Goal: Transaction & Acquisition: Obtain resource

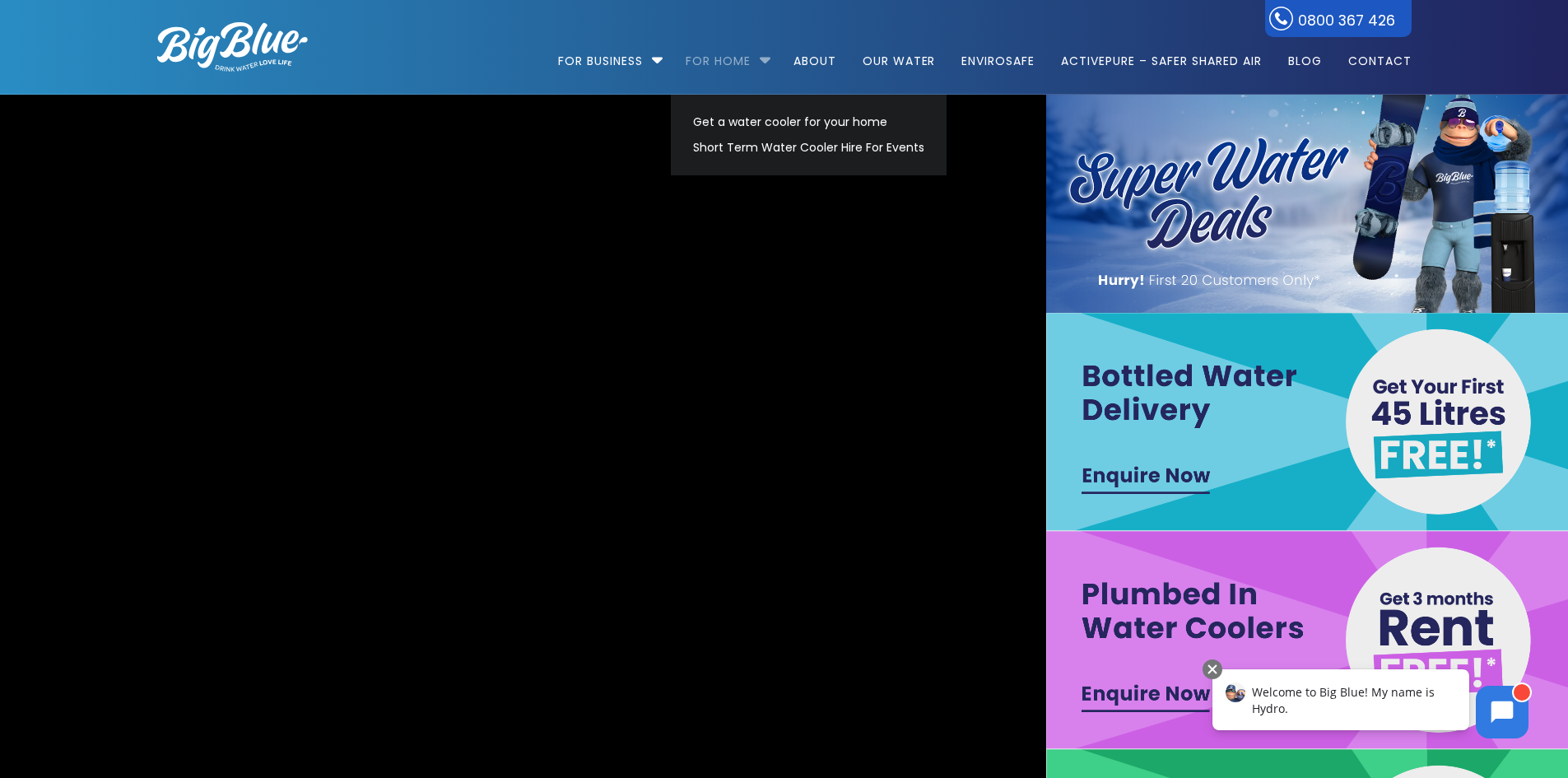
click at [736, 58] on link "For Home" at bounding box center [718, 53] width 88 height 106
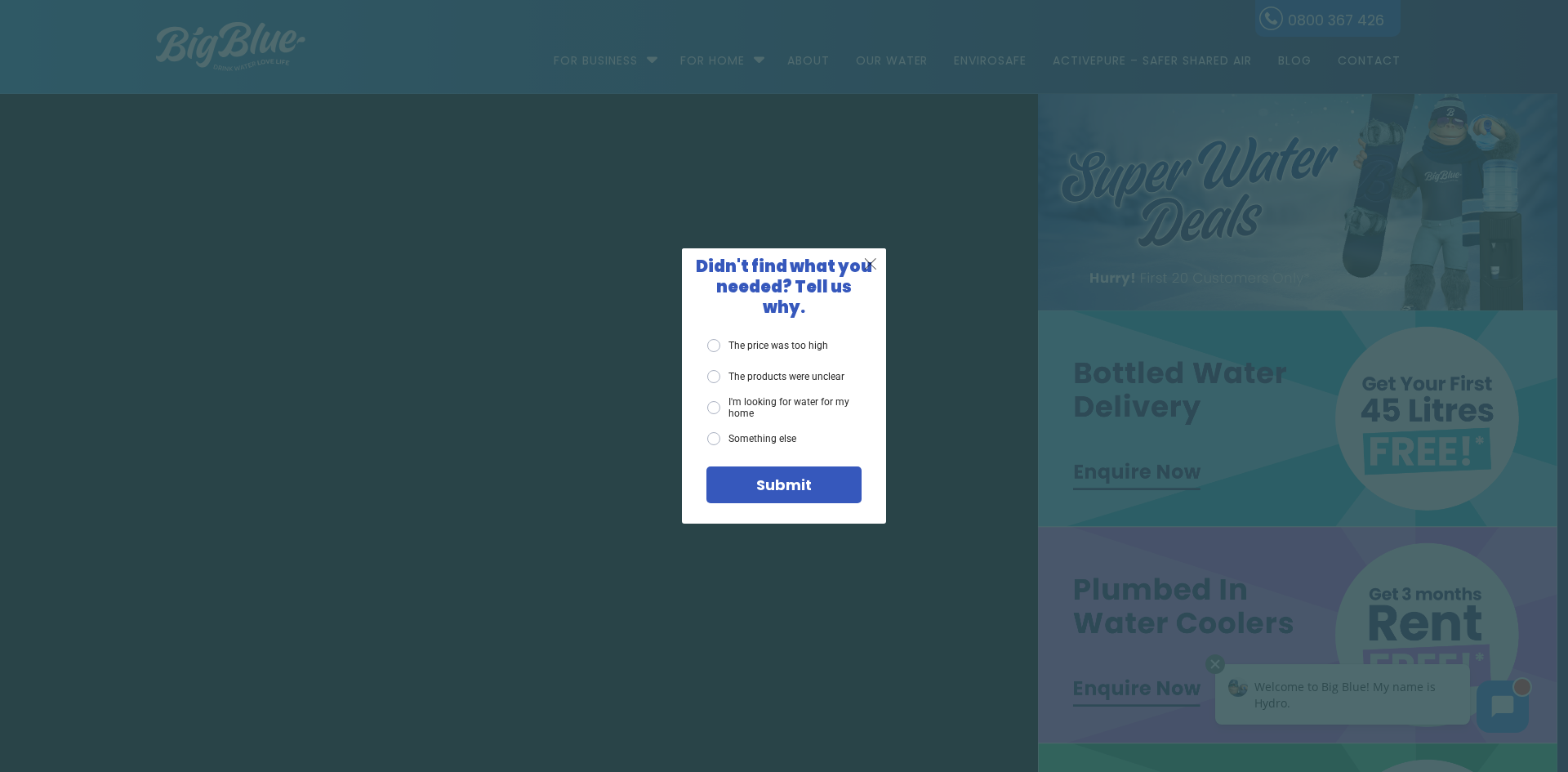
click at [864, 274] on span "X" at bounding box center [871, 263] width 15 height 20
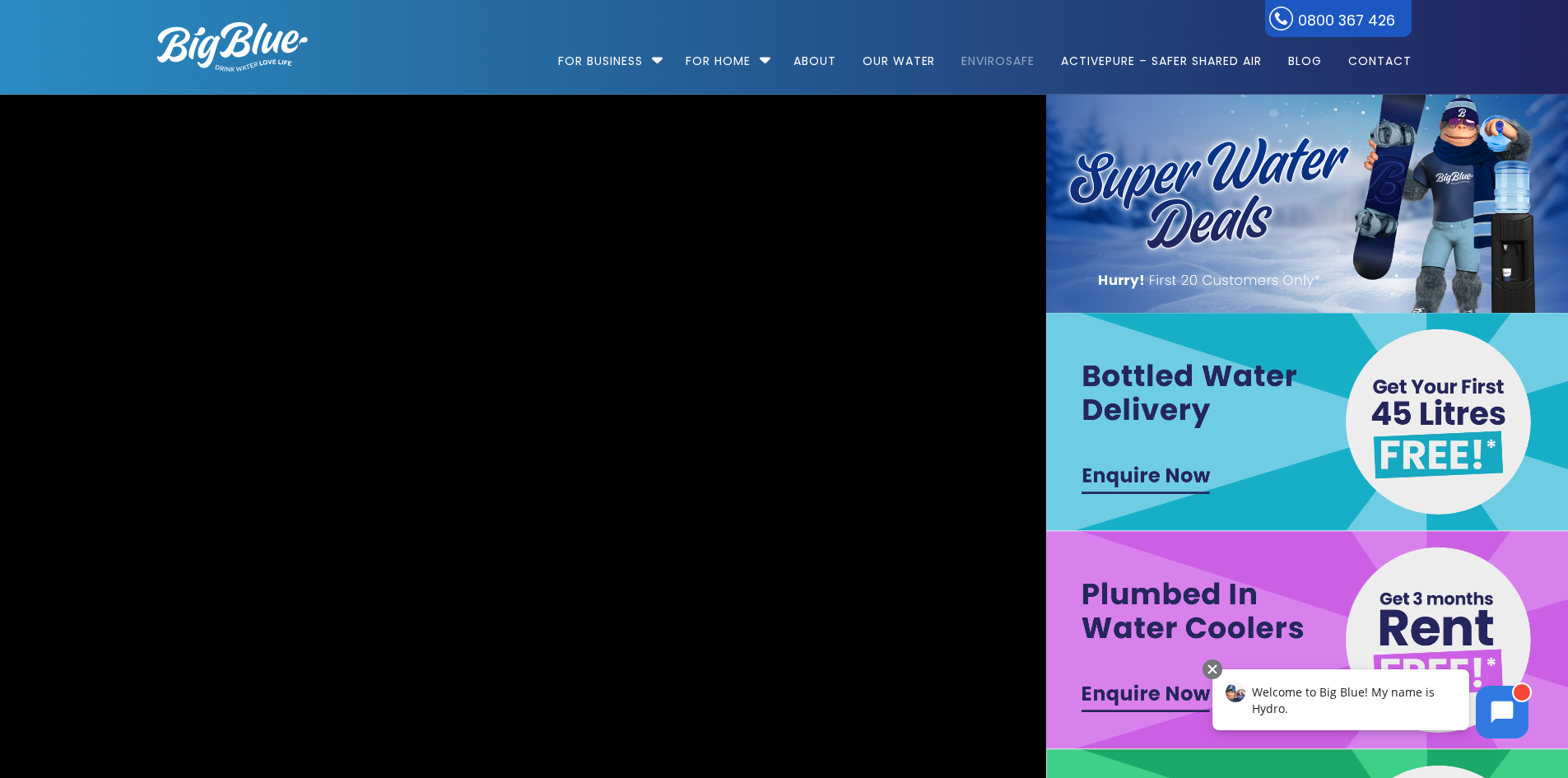
click at [986, 48] on link "EnviroSafe" at bounding box center [998, 53] width 96 height 106
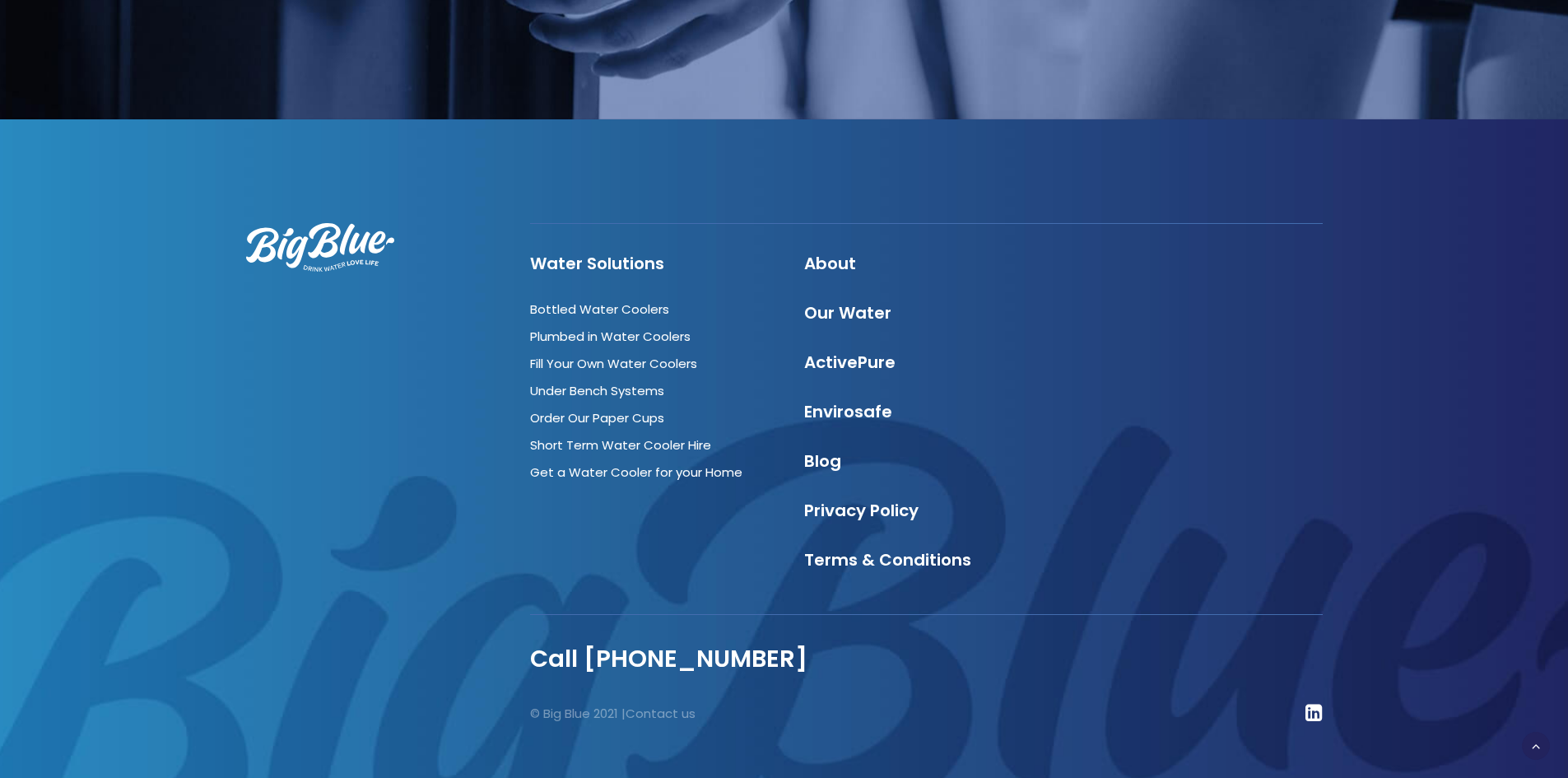
scroll to position [4468, 0]
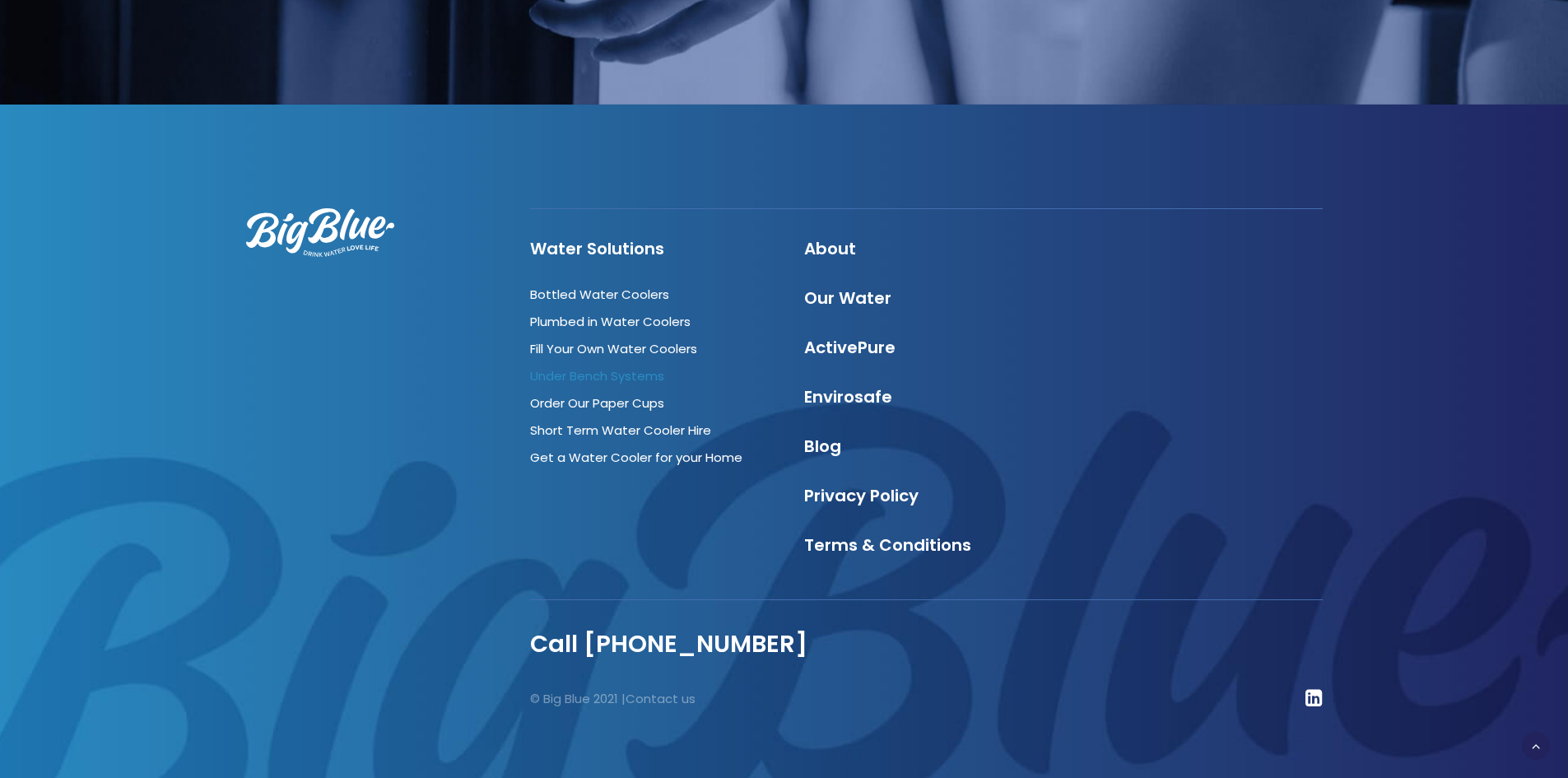
click at [646, 367] on link "Under Bench Systems" at bounding box center [597, 376] width 134 height 17
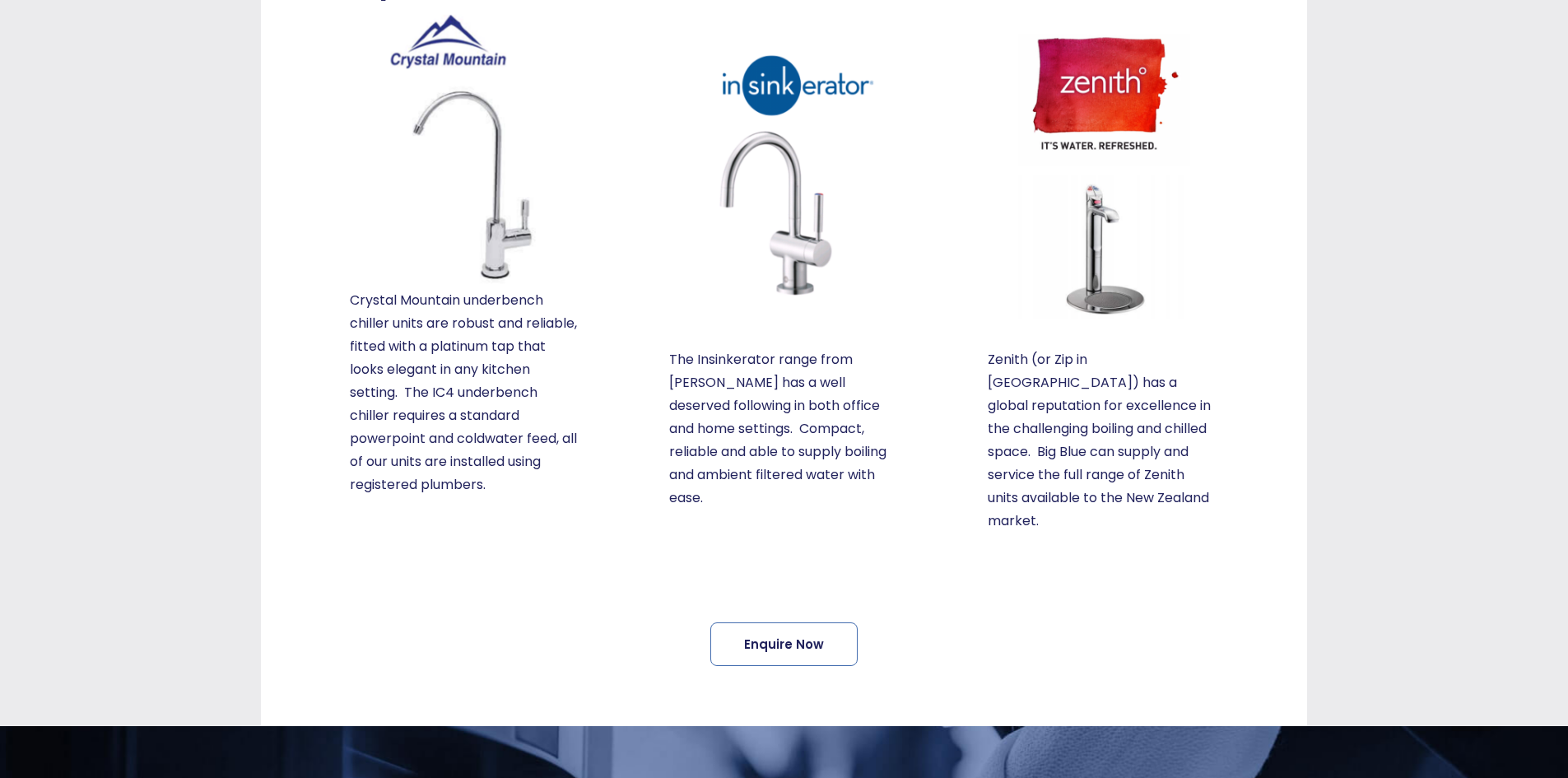
scroll to position [570, 0]
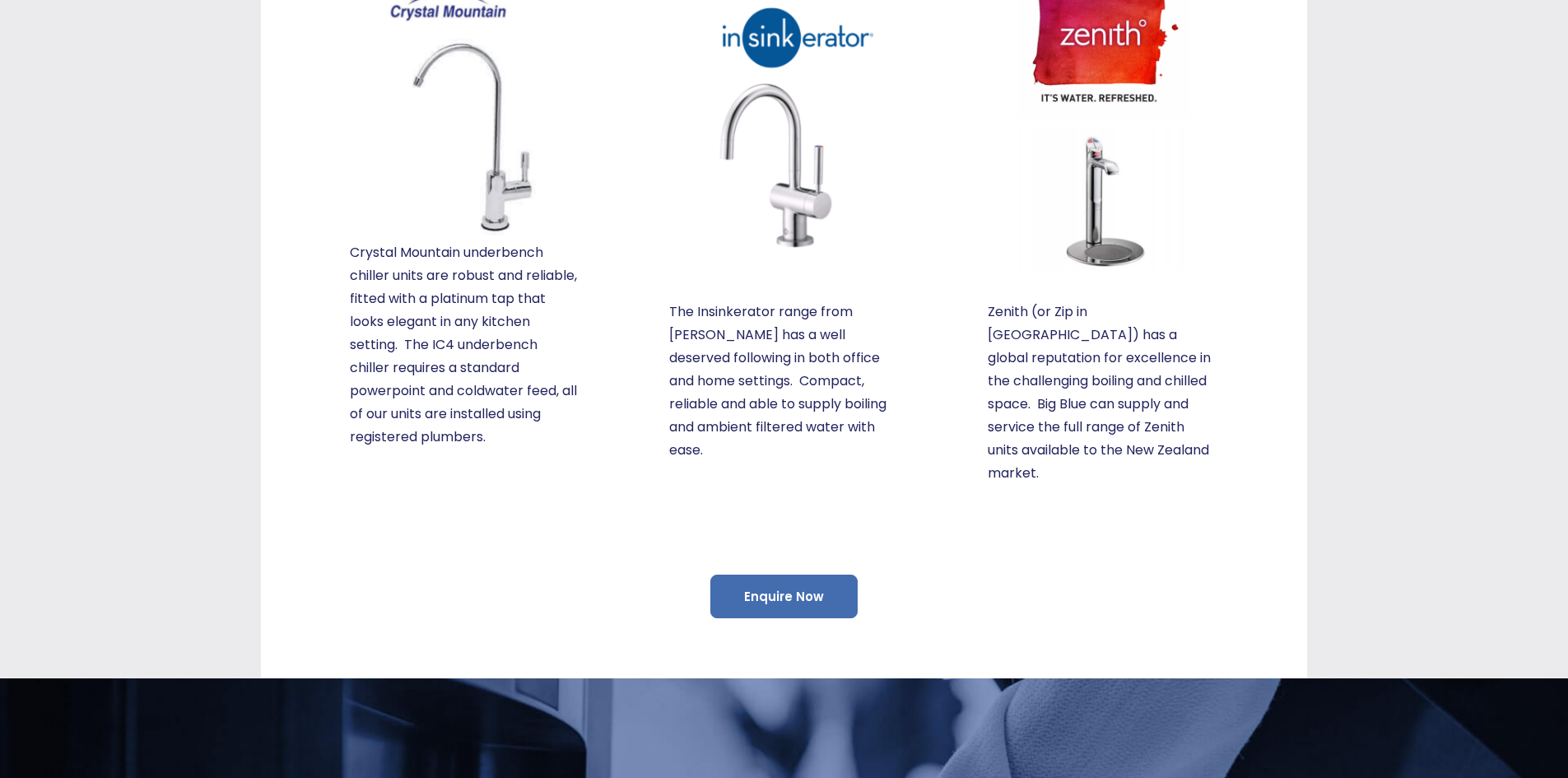
click at [768, 575] on link "Enquire Now" at bounding box center [784, 596] width 147 height 44
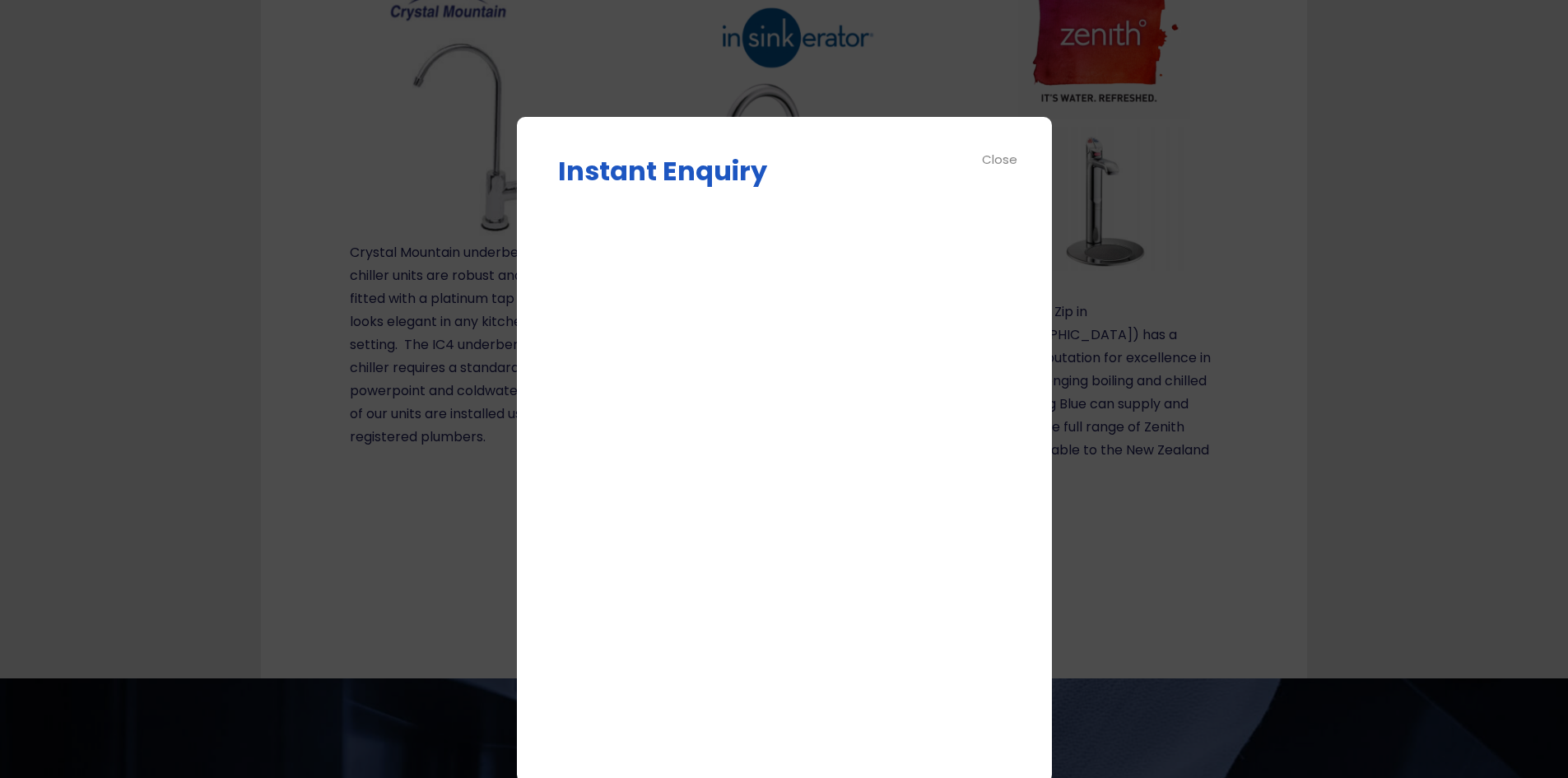
click at [1012, 159] on div "Close" at bounding box center [1000, 159] width 37 height 19
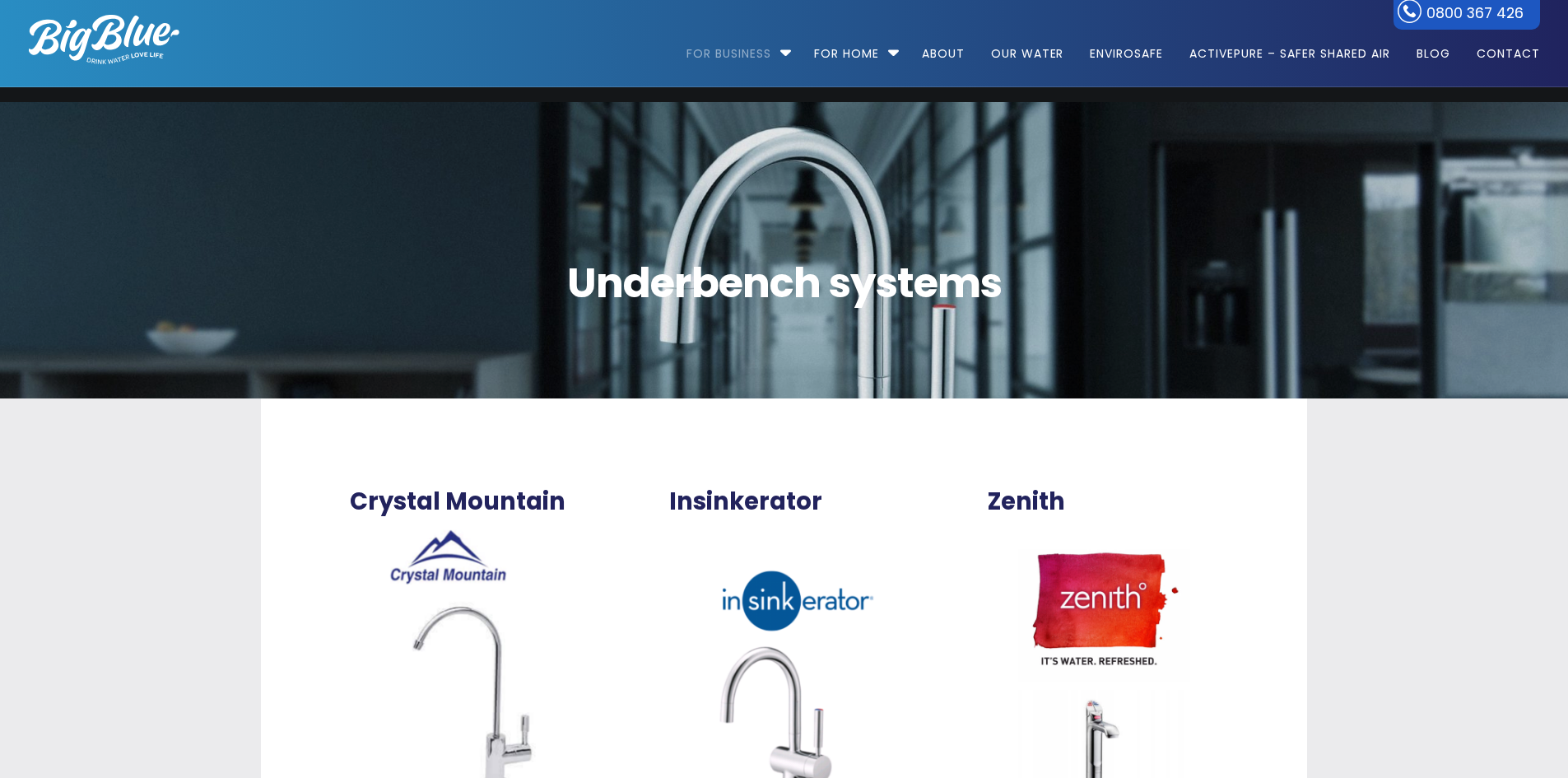
scroll to position [0, 0]
